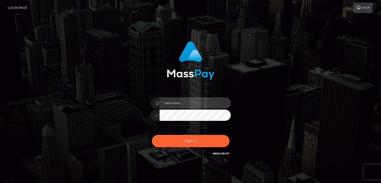
click at [179, 102] on input "text" at bounding box center [195, 102] width 71 height 11
type input "[PERSON_NAME][EMAIL_ADDRESS][DOMAIN_NAME]"
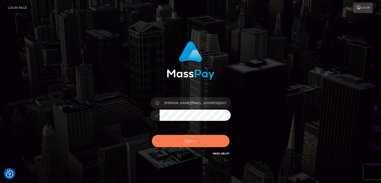
click at [197, 140] on button "Sign in" at bounding box center [191, 141] width 78 height 12
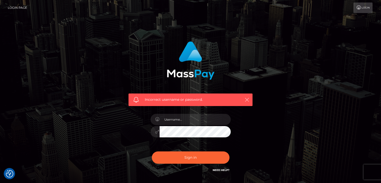
click at [246, 101] on icon "button" at bounding box center [247, 99] width 5 height 5
click at [246, 98] on icon "button" at bounding box center [247, 99] width 5 height 5
